Goal: Find specific page/section: Find specific page/section

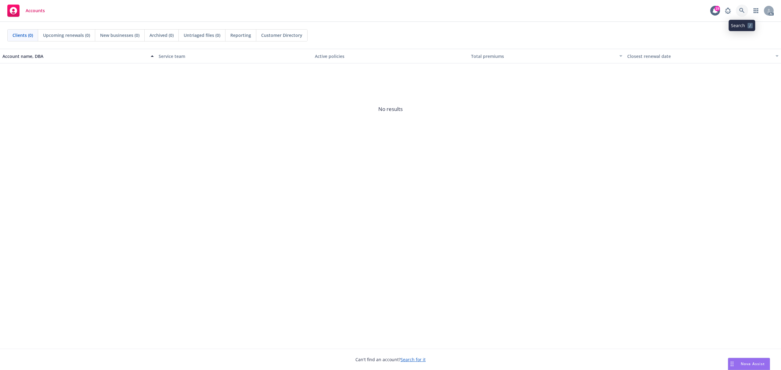
click at [740, 13] on icon at bounding box center [741, 10] width 5 height 5
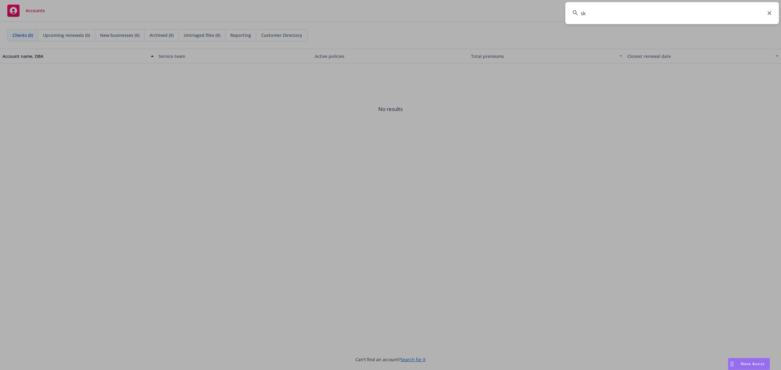
type input "sky"
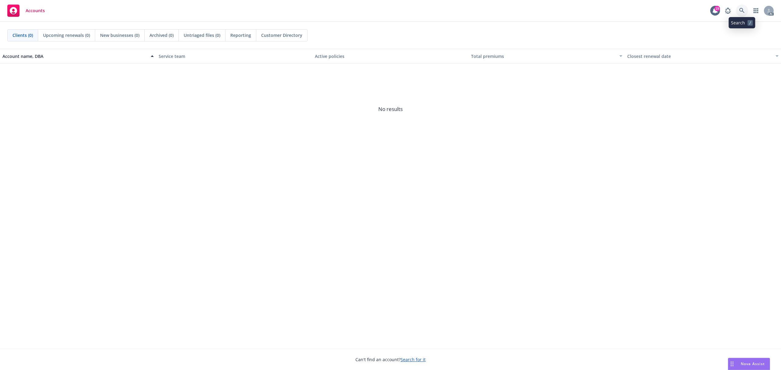
click at [743, 15] on link at bounding box center [742, 11] width 12 height 12
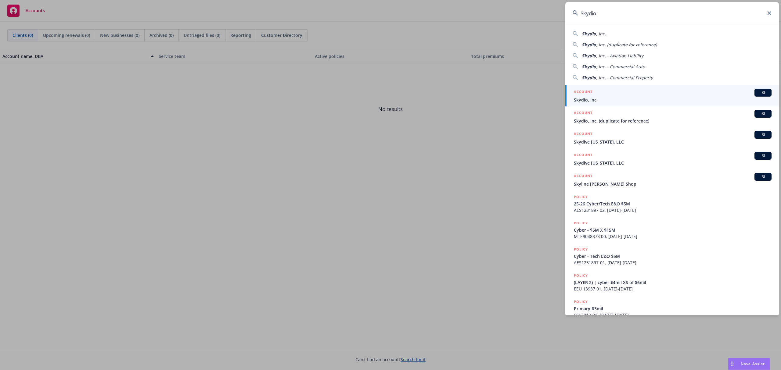
type input "Skydio"
click at [664, 97] on span "Skydio, Inc." at bounding box center [673, 100] width 198 height 6
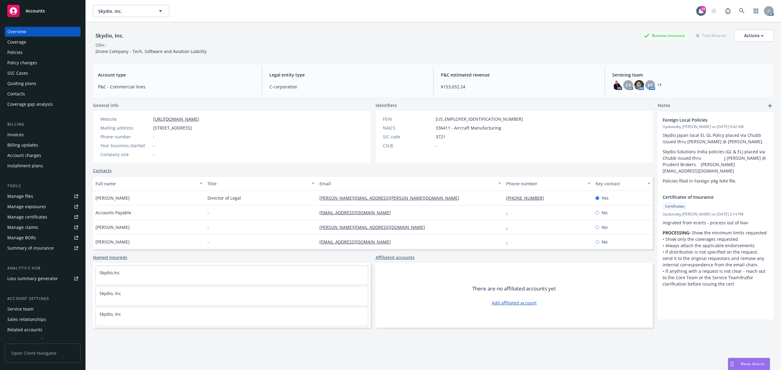
click at [22, 136] on div "Invoices" at bounding box center [15, 135] width 16 height 10
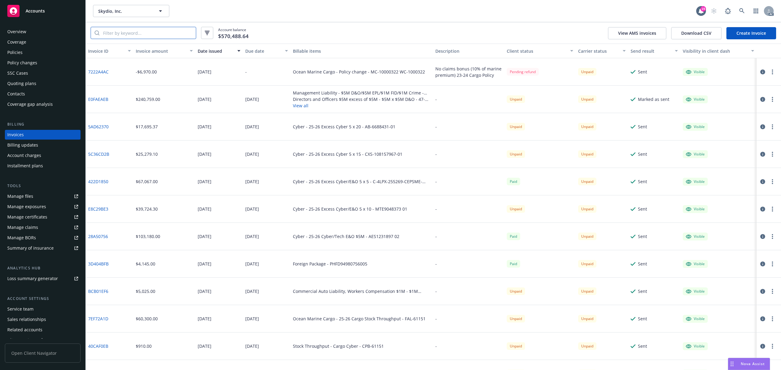
click at [156, 29] on input "search" at bounding box center [147, 33] width 96 height 12
paste input "90FE5CB3"
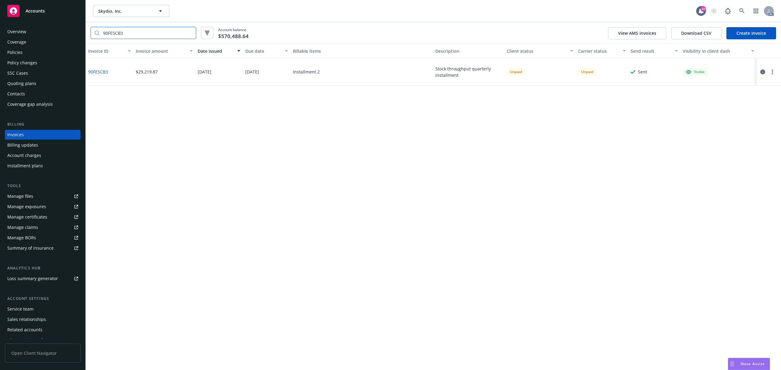
type input "90FE5CB3"
click at [762, 71] on icon "button" at bounding box center [762, 72] width 5 height 5
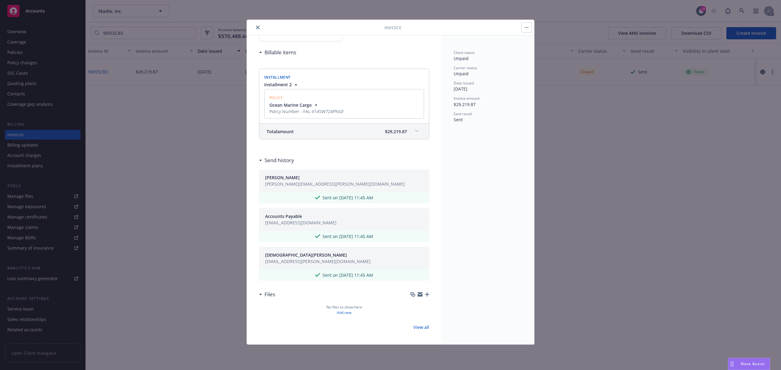
scroll to position [63, 0]
click at [257, 27] on icon "close" at bounding box center [258, 28] width 4 height 4
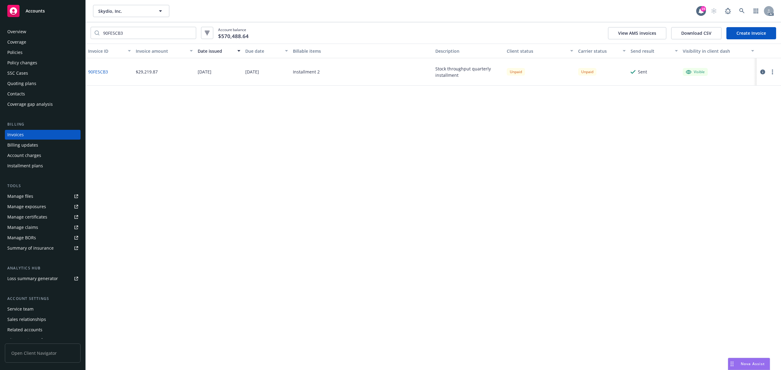
drag, startPoint x: 195, startPoint y: 71, endPoint x: 229, endPoint y: 74, distance: 34.0
click at [229, 74] on div "08/16/2024" at bounding box center [219, 71] width 48 height 27
copy div "08/16/2024"
